Goal: Check status

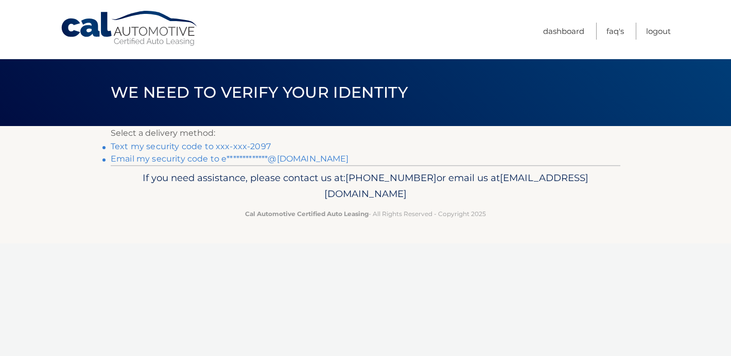
click at [242, 146] on link "Text my security code to xxx-xxx-2097" at bounding box center [191, 146] width 160 height 10
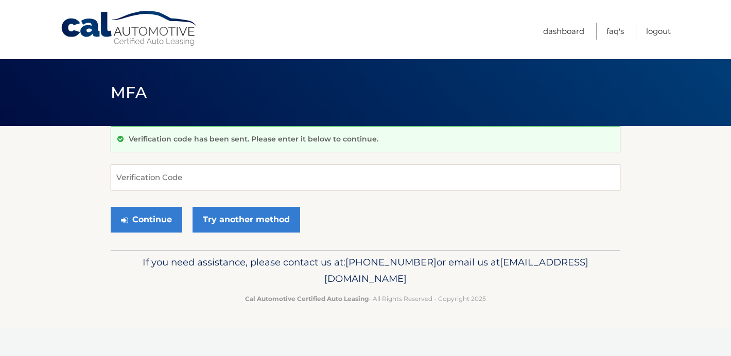
click at [156, 180] on input "Verification Code" at bounding box center [365, 178] width 509 height 26
type input "210215"
click at [164, 219] on button "Continue" at bounding box center [147, 220] width 72 height 26
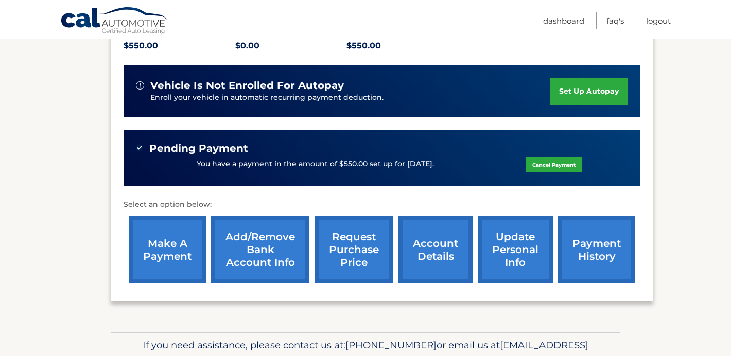
scroll to position [268, 0]
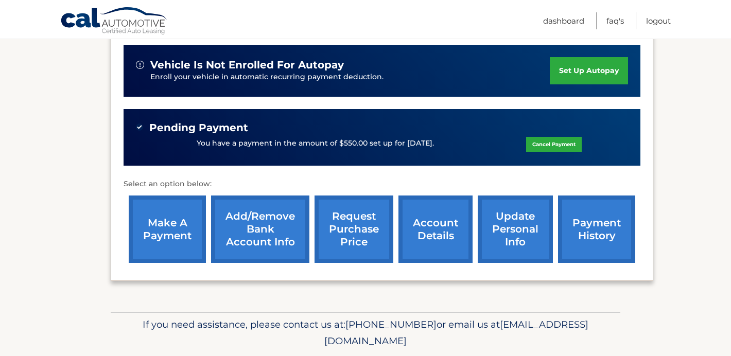
click at [598, 226] on link "payment history" at bounding box center [596, 228] width 77 height 67
